Goal: Find specific page/section

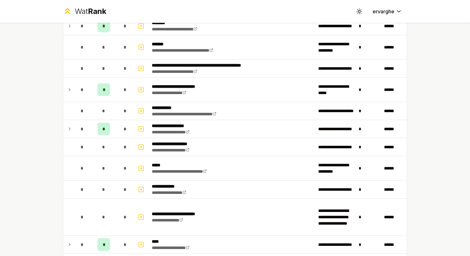
scroll to position [636, 0]
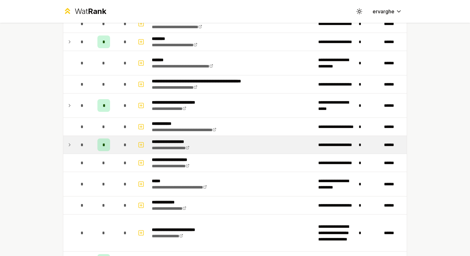
click at [67, 141] on icon at bounding box center [69, 145] width 5 height 8
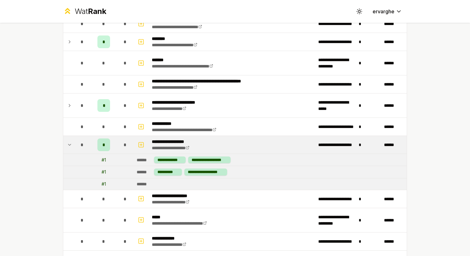
click at [67, 141] on icon at bounding box center [69, 145] width 5 height 8
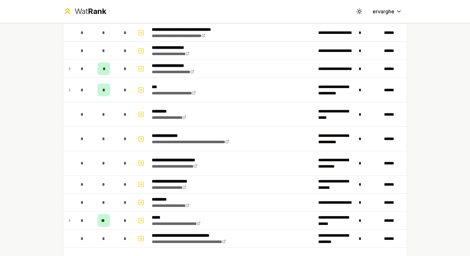
scroll to position [320, 0]
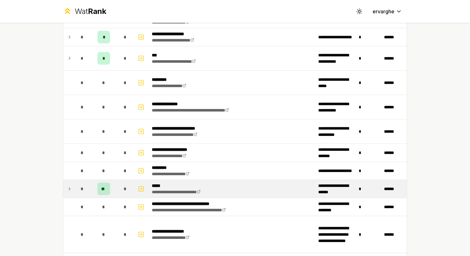
click at [69, 185] on icon at bounding box center [69, 189] width 5 height 8
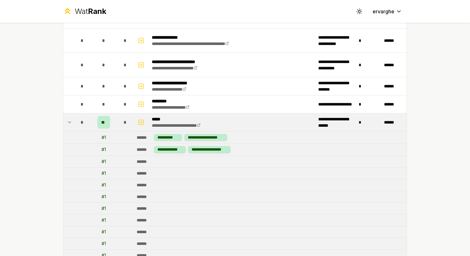
scroll to position [383, 0]
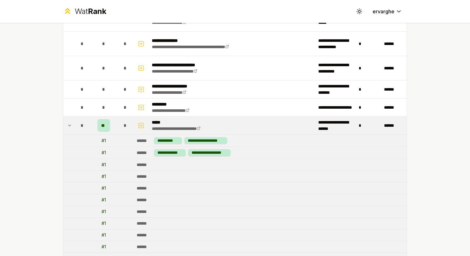
click at [69, 123] on icon at bounding box center [69, 125] width 5 height 8
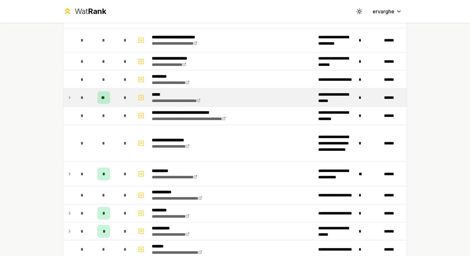
scroll to position [475, 0]
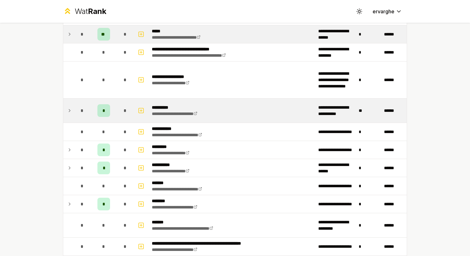
click at [68, 107] on icon at bounding box center [69, 111] width 5 height 8
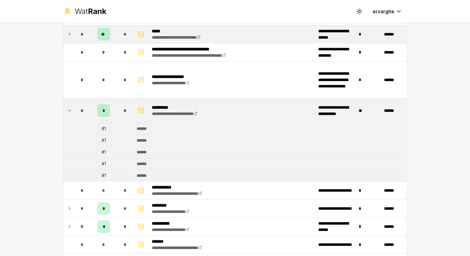
click at [68, 107] on icon at bounding box center [69, 111] width 5 height 8
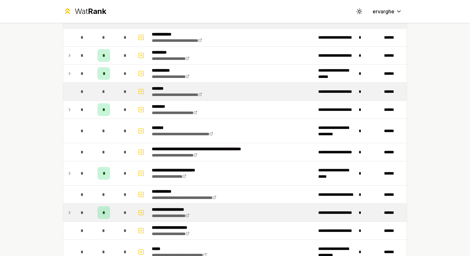
scroll to position [569, 0]
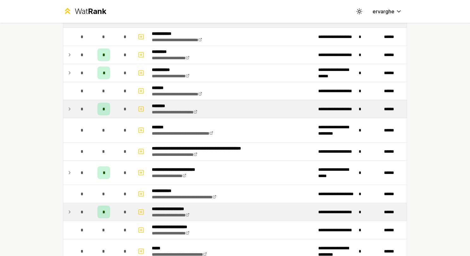
click at [76, 108] on div "*" at bounding box center [82, 108] width 13 height 13
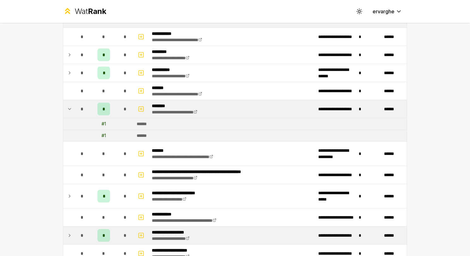
click at [76, 107] on div "*" at bounding box center [82, 108] width 13 height 13
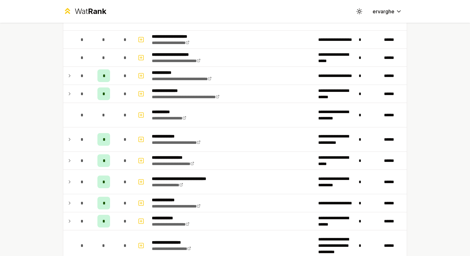
scroll to position [949, 0]
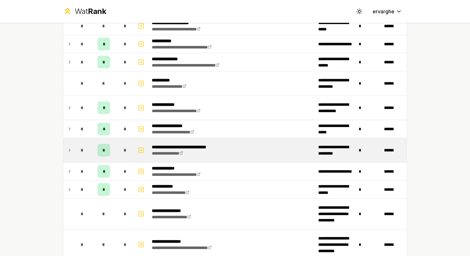
click at [67, 146] on icon at bounding box center [69, 150] width 5 height 8
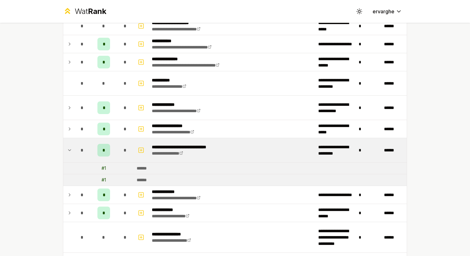
click at [67, 146] on icon at bounding box center [69, 150] width 5 height 8
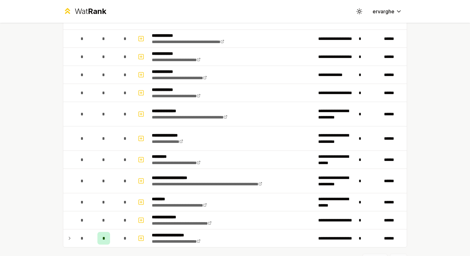
scroll to position [1269, 0]
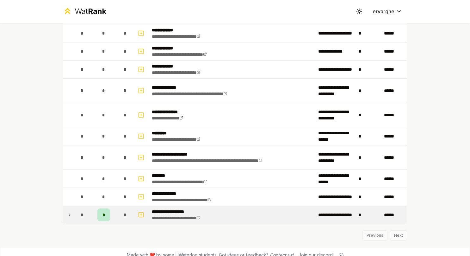
click at [67, 211] on icon at bounding box center [69, 215] width 5 height 8
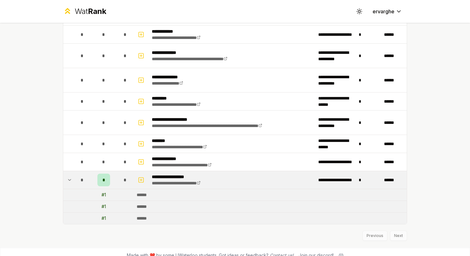
click at [70, 175] on td at bounding box center [68, 180] width 10 height 18
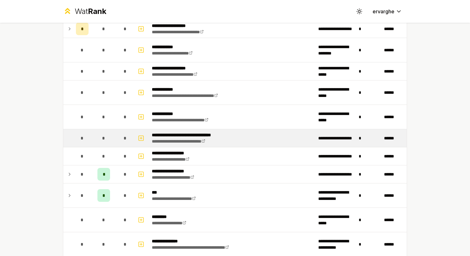
scroll to position [162, 0]
